Goal: Information Seeking & Learning: Learn about a topic

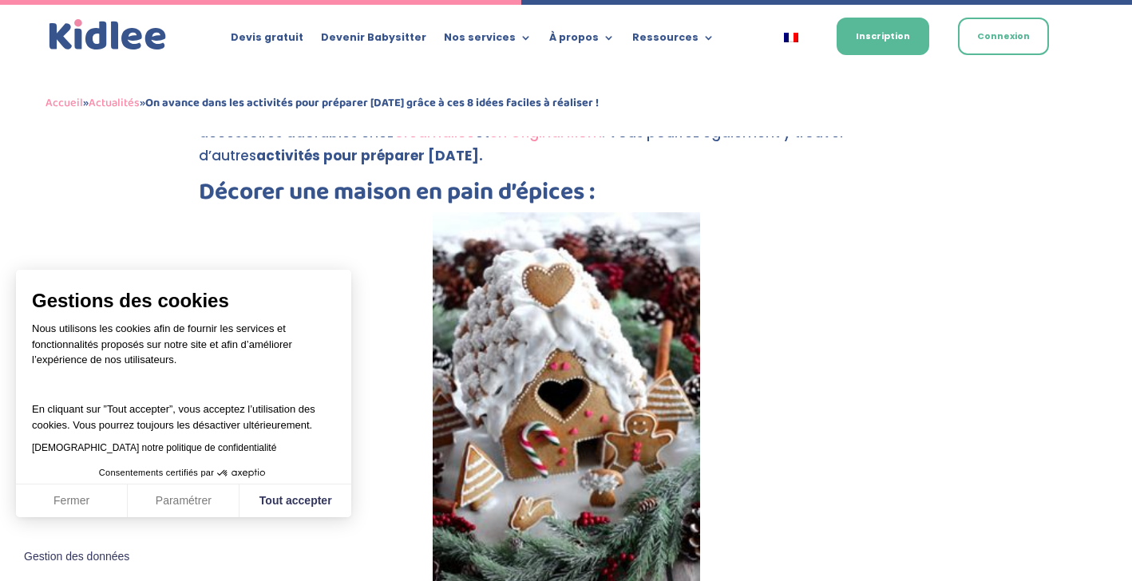
scroll to position [2901, 0]
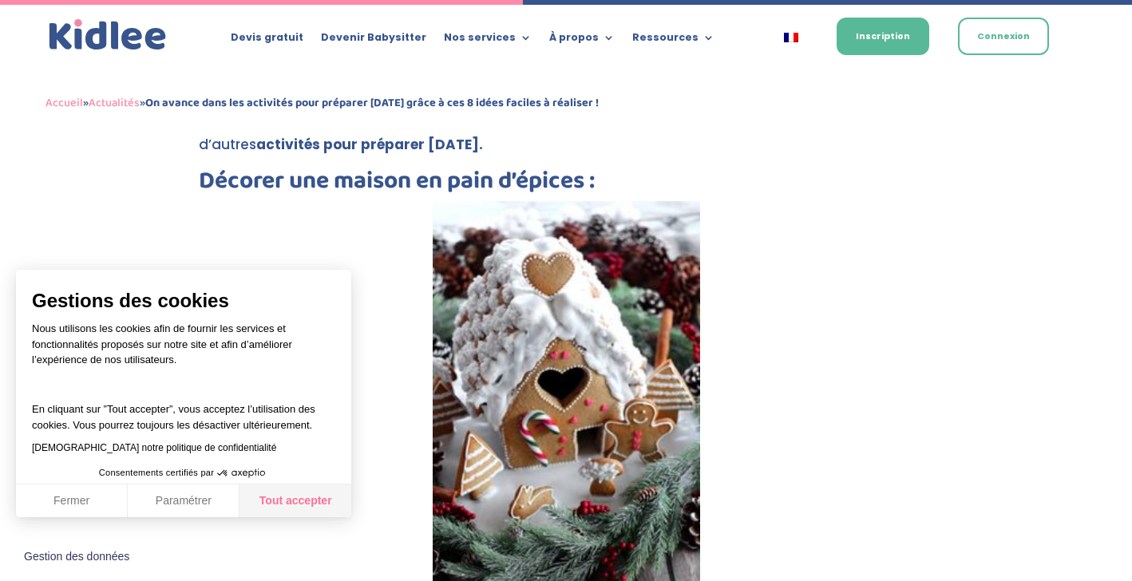
click at [275, 502] on button "Tout accepter" at bounding box center [296, 502] width 112 height 34
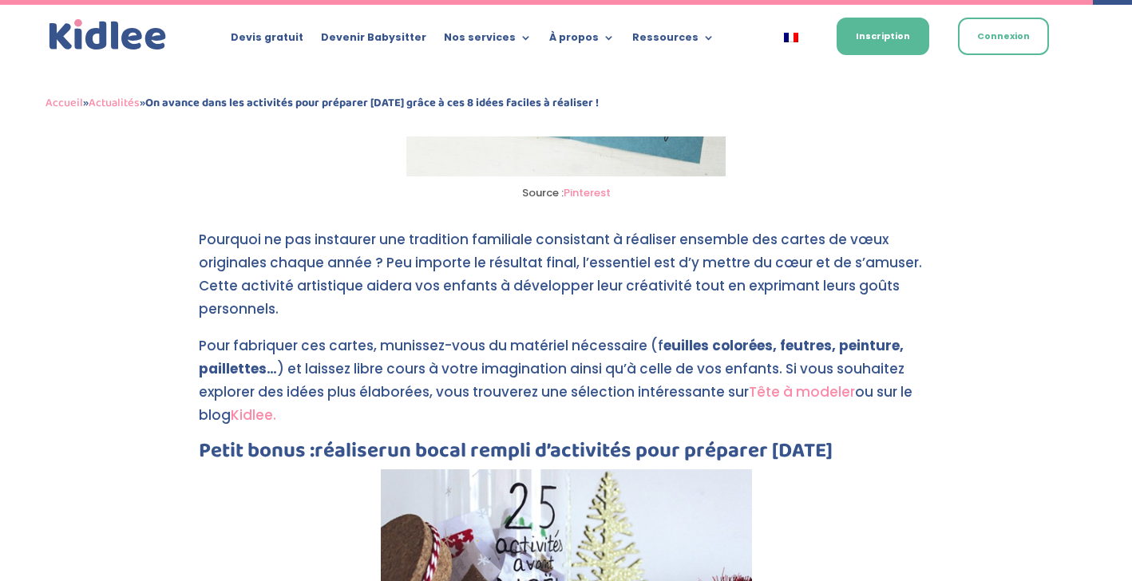
scroll to position [6062, 0]
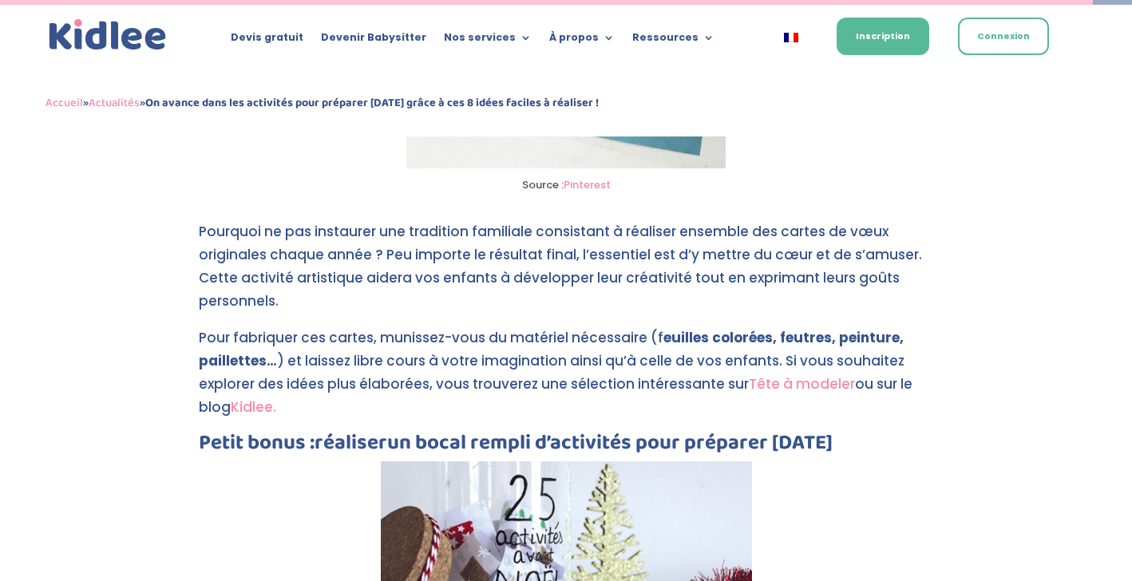
click at [764, 390] on link "Tête à modeler" at bounding box center [802, 384] width 106 height 19
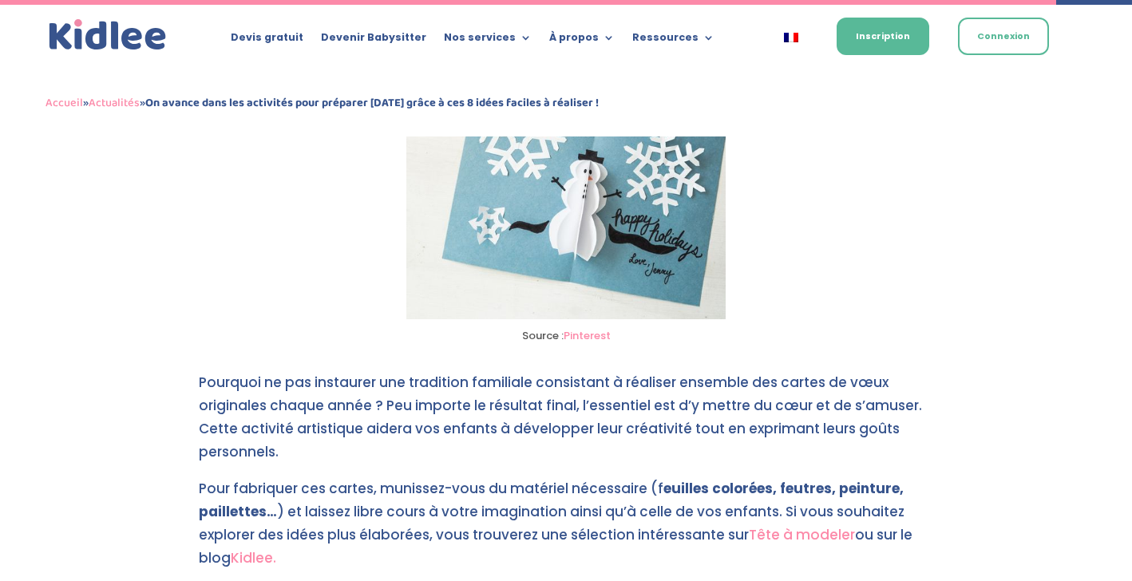
scroll to position [5959, 0]
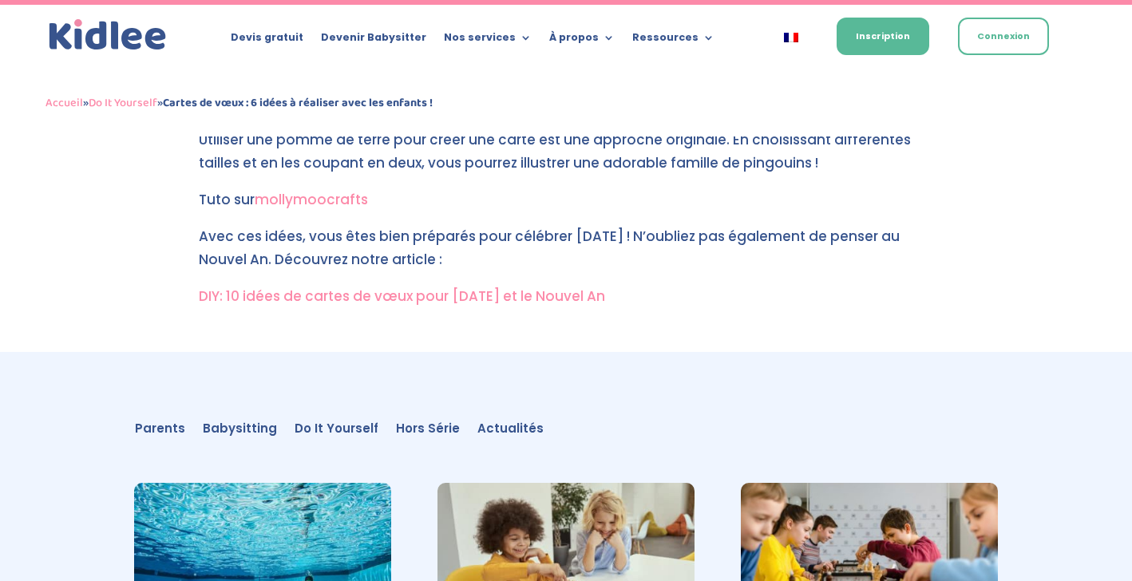
scroll to position [3323, 0]
